Goal: Information Seeking & Learning: Learn about a topic

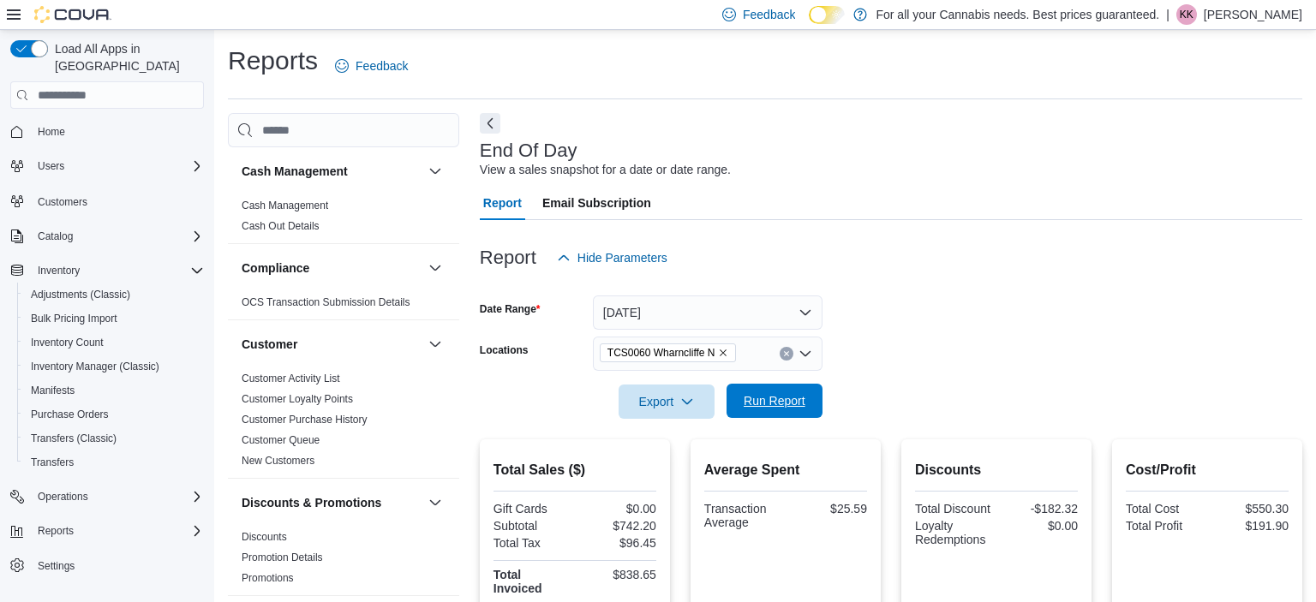
click at [773, 385] on form "Date Range [DATE] Locations TCS0060 Wharncliffe N Export Run Report" at bounding box center [891, 347] width 822 height 144
click at [777, 400] on span "Run Report" at bounding box center [775, 400] width 62 height 17
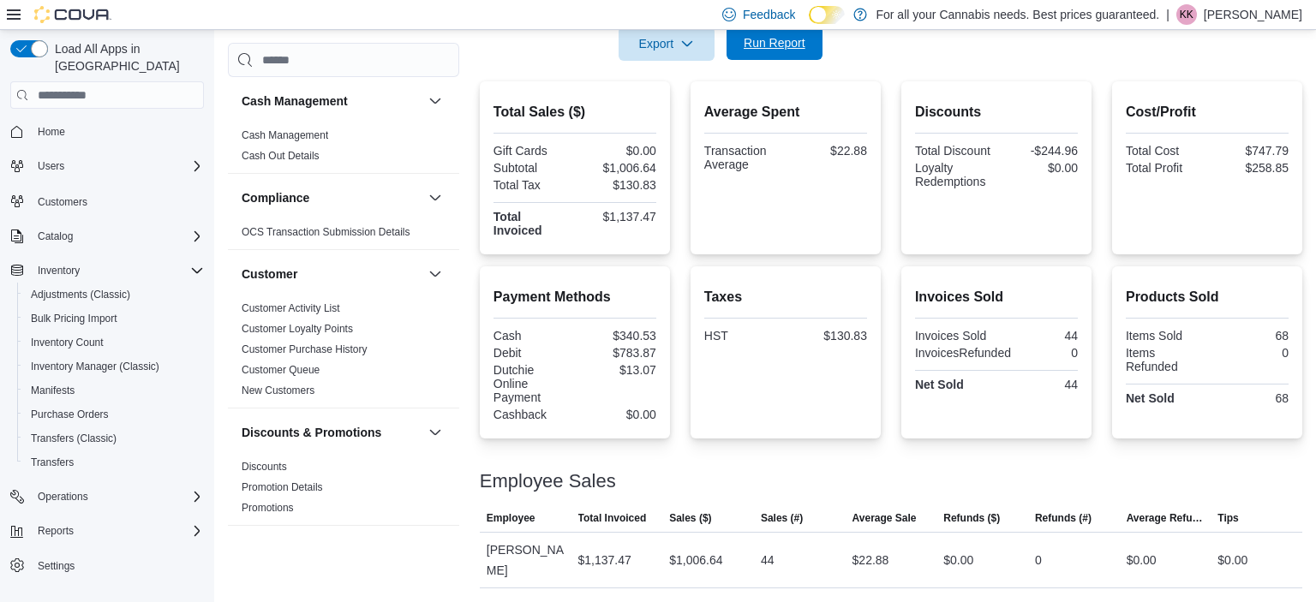
click at [738, 57] on span "Run Report" at bounding box center [774, 43] width 75 height 34
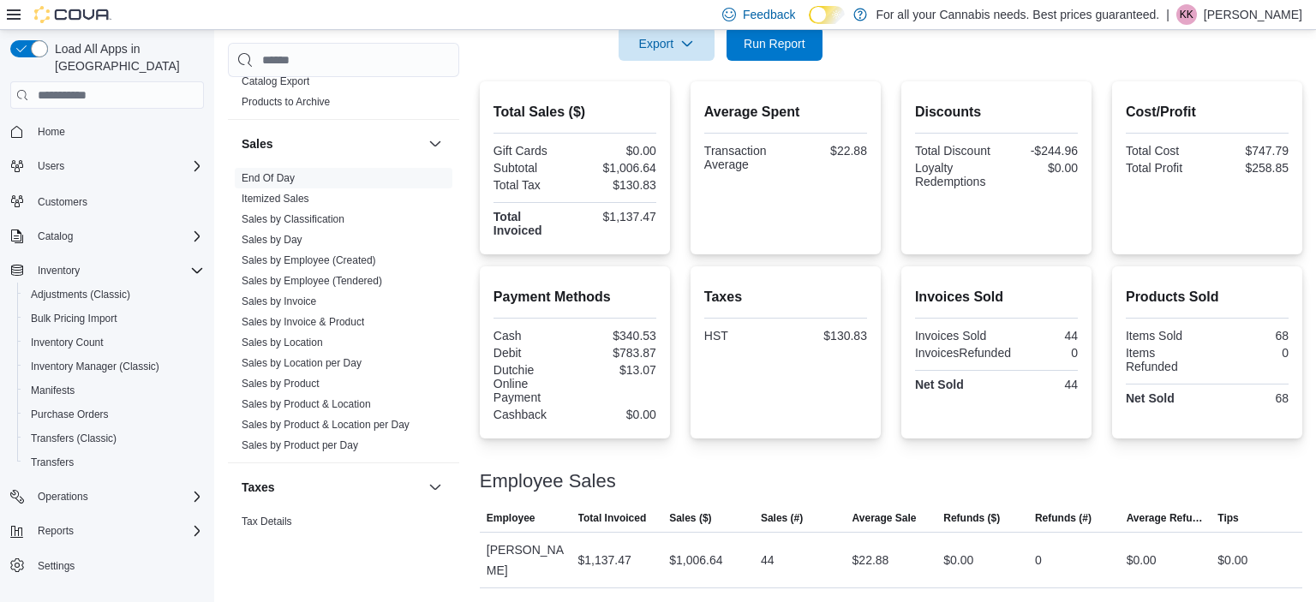
scroll to position [1198, 0]
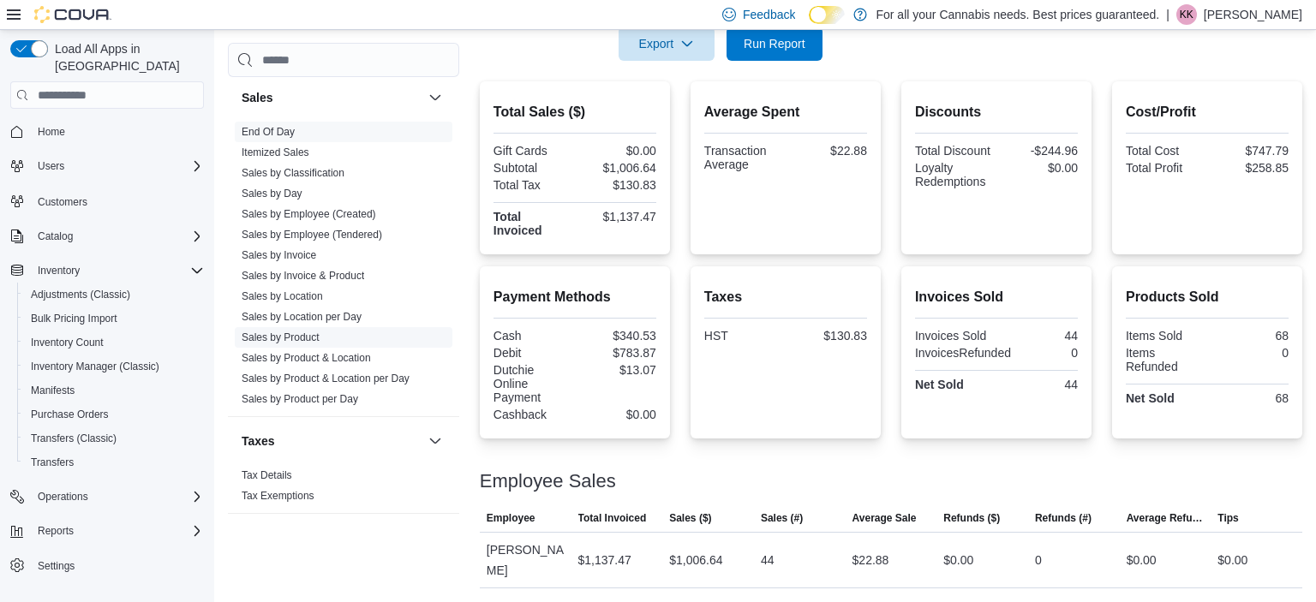
click at [293, 332] on link "Sales by Product" at bounding box center [281, 338] width 78 height 12
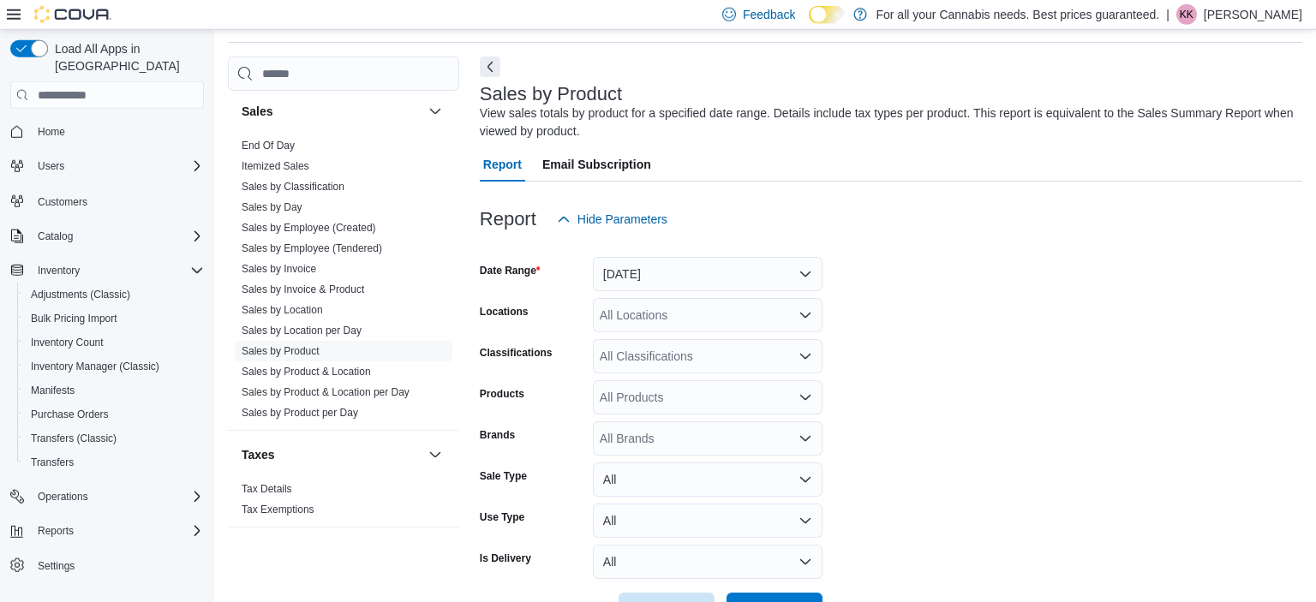
scroll to position [57, 0]
click at [704, 263] on button "[DATE]" at bounding box center [708, 273] width 230 height 34
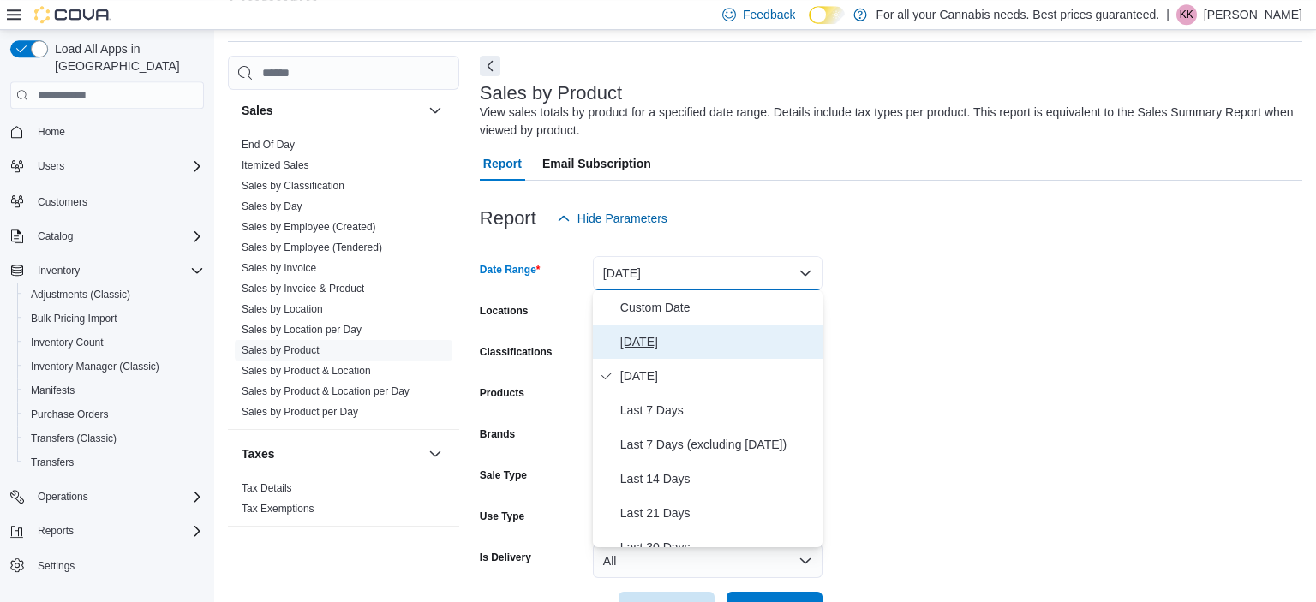
click at [673, 333] on span "[DATE]" at bounding box center [717, 342] width 195 height 21
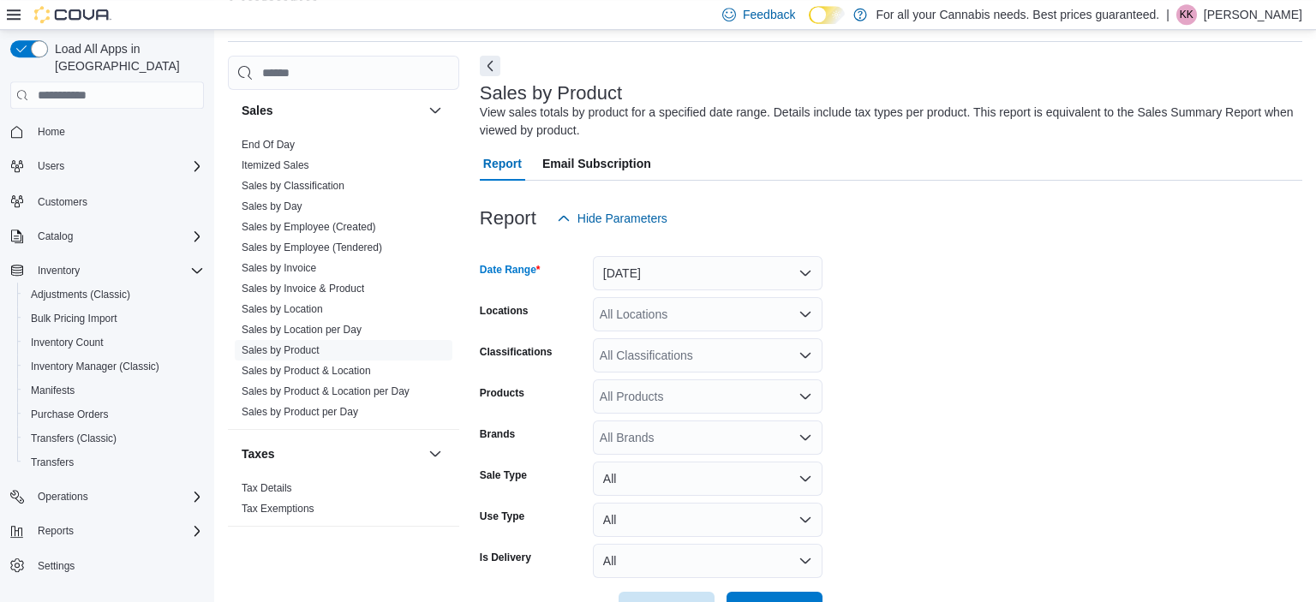
click at [647, 315] on div "All Locations" at bounding box center [708, 314] width 230 height 34
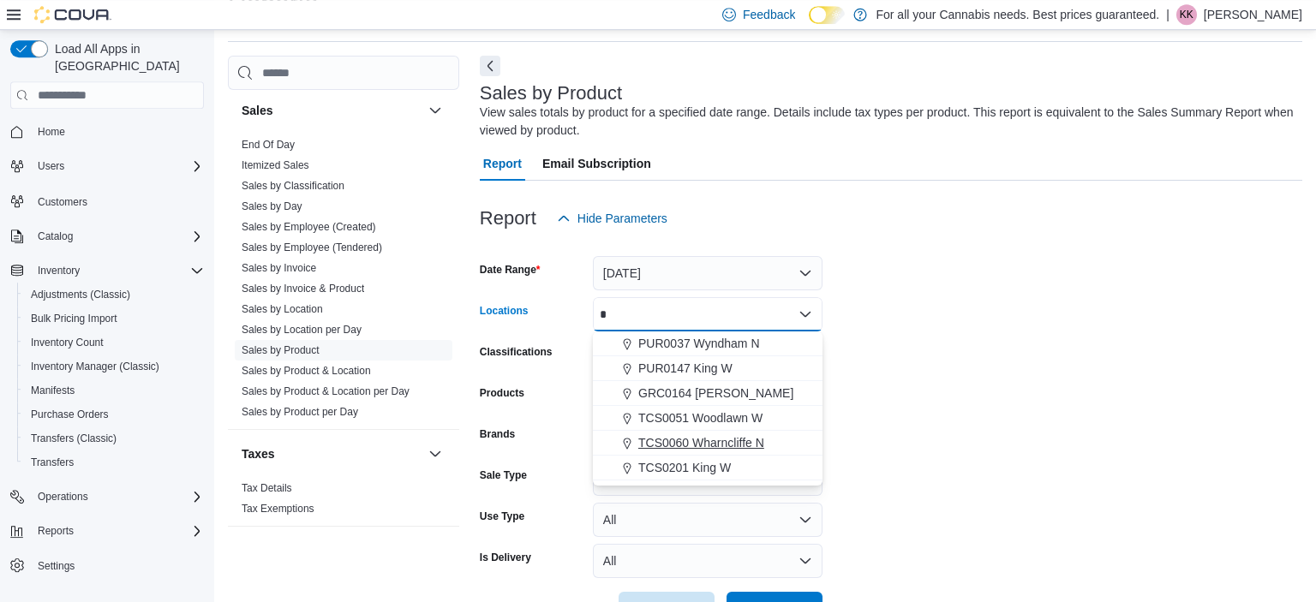
type input "*"
click at [711, 435] on span "TCS0060 Wharncliffe N" at bounding box center [701, 442] width 126 height 17
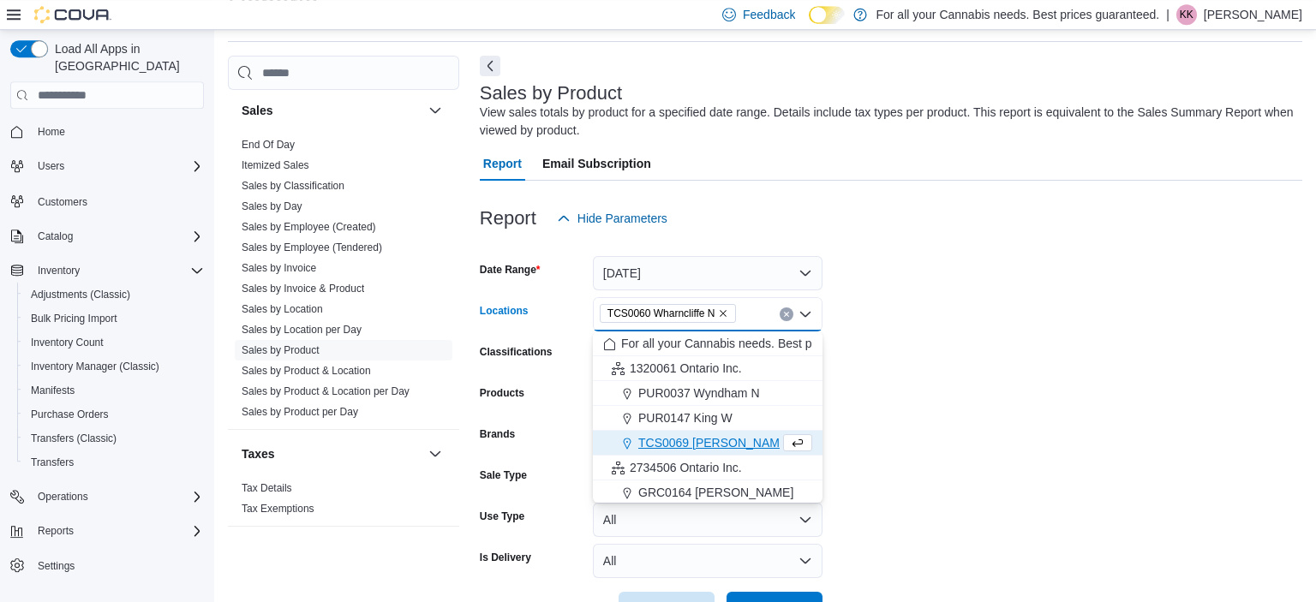
click at [912, 417] on form "Date Range [DATE] Locations TCS0060 [GEOGRAPHIC_DATA] N Combo box. Selected. TC…" at bounding box center [891, 431] width 822 height 391
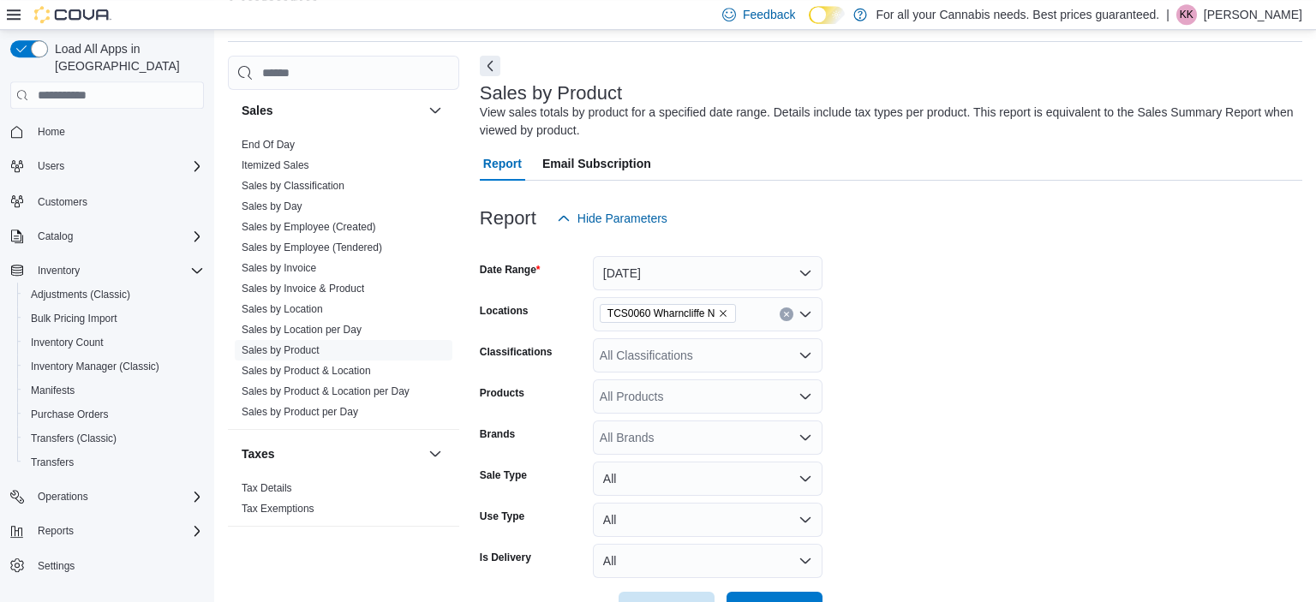
scroll to position [116, 0]
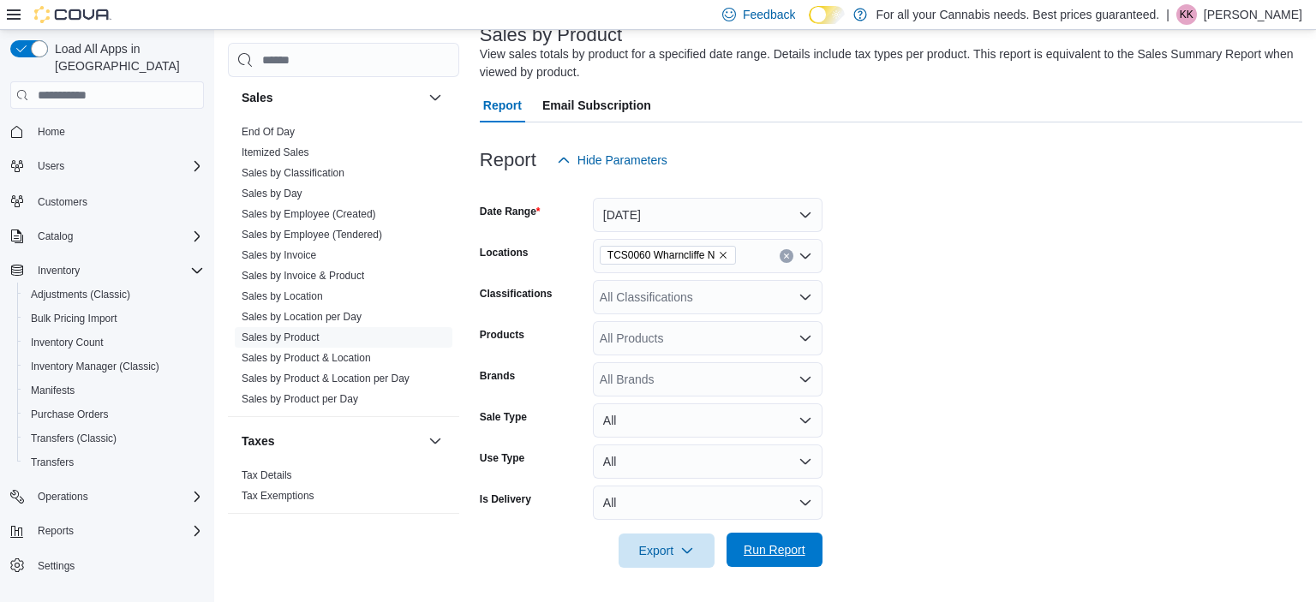
click at [764, 557] on span "Run Report" at bounding box center [775, 549] width 62 height 17
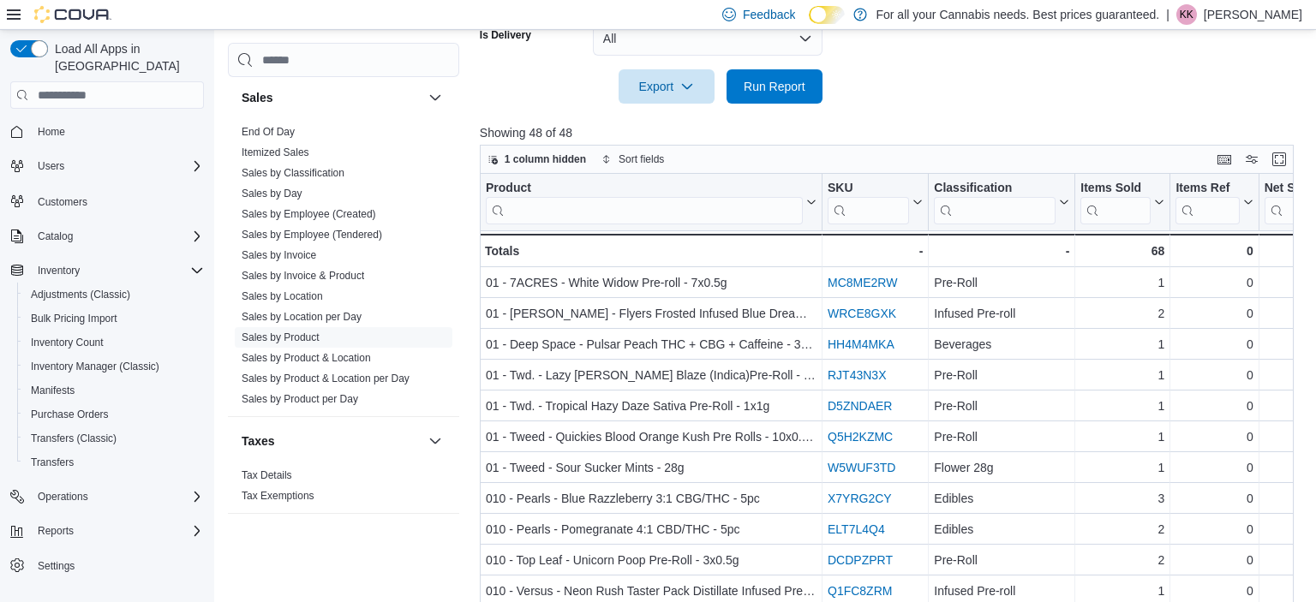
scroll to position [579, 0]
click at [1152, 188] on button "Items Sold" at bounding box center [1122, 204] width 84 height 44
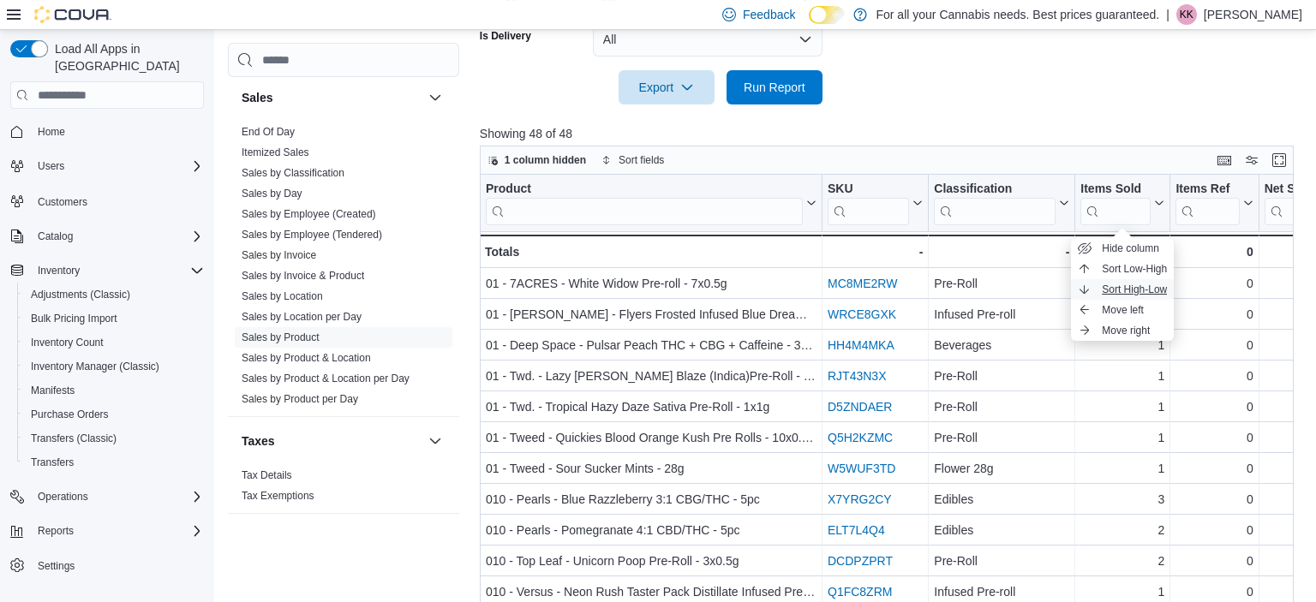
click at [1136, 284] on span "Sort High-Low" at bounding box center [1134, 290] width 65 height 14
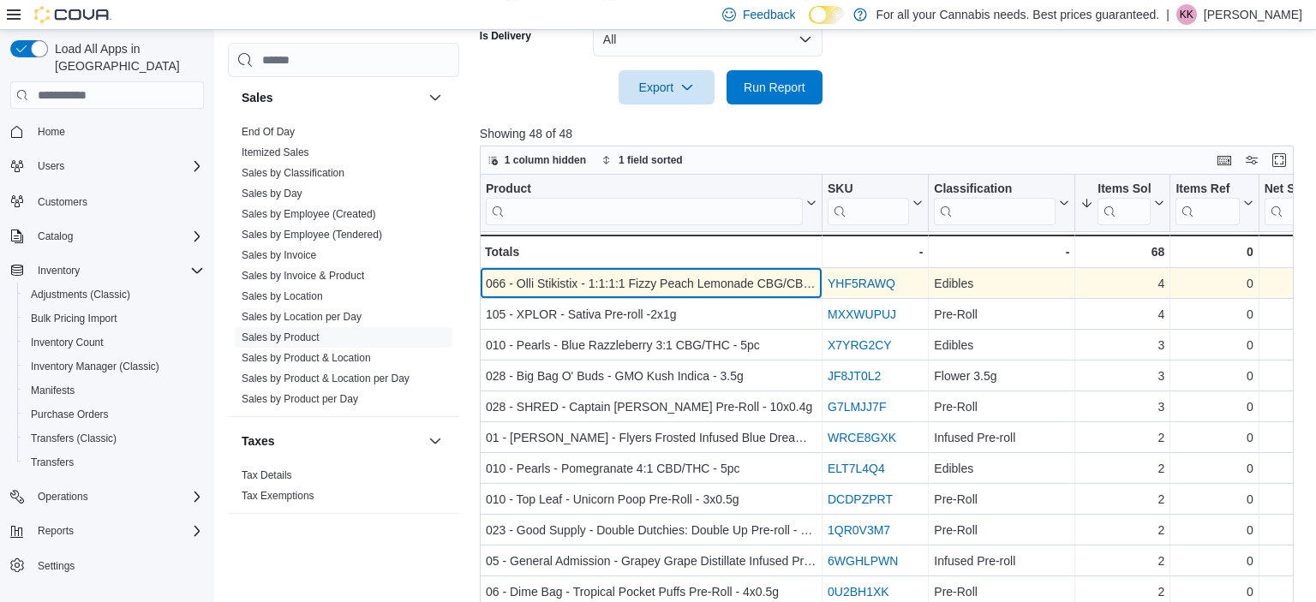
click at [646, 282] on div "066 - Olli Stikistix - 1:1:1:1 Fizzy Peach Lemonade CBG/CBN/THC/CBD - 1pc" at bounding box center [651, 283] width 331 height 21
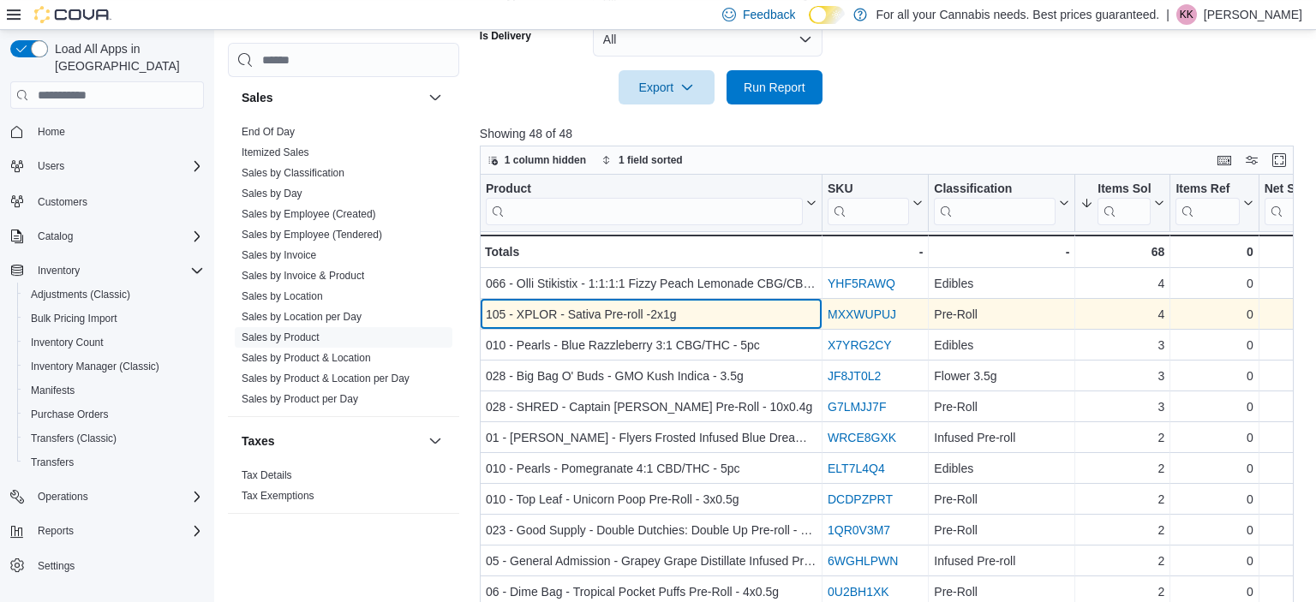
click at [635, 308] on div "105 - XPLOR - Sativa Pre-roll -2x1g" at bounding box center [651, 314] width 331 height 21
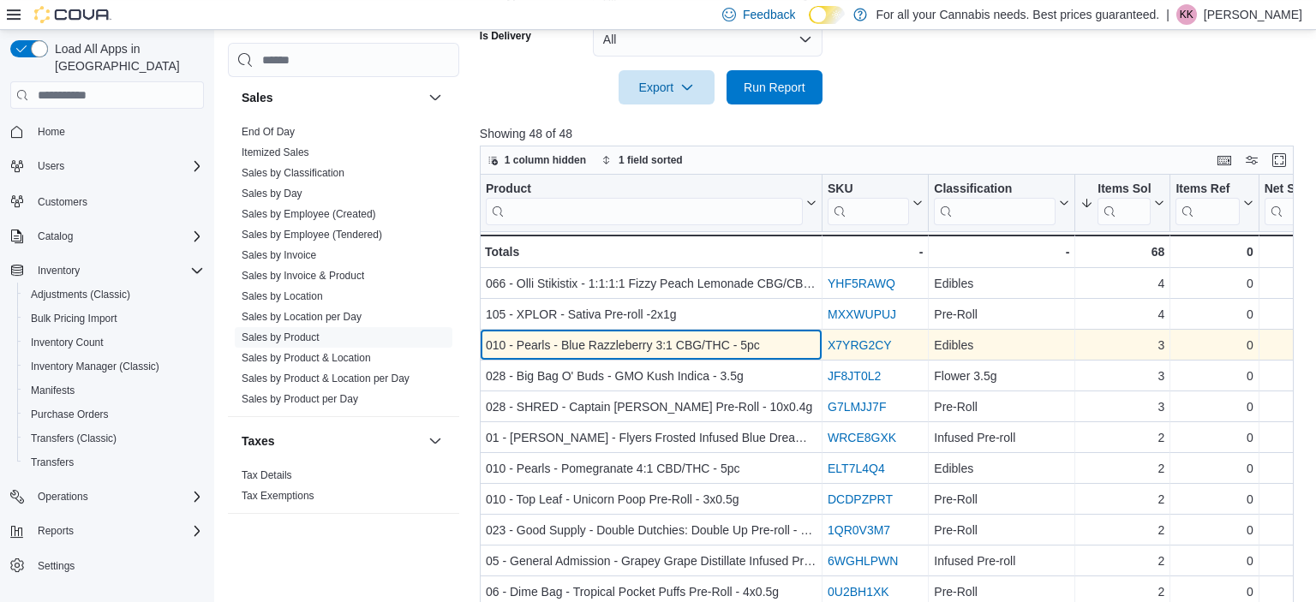
click at [681, 344] on div "010 - Pearls - Blue Razzleberry 3:1 CBG/THC - 5pc" at bounding box center [651, 345] width 331 height 21
